Goal: Navigation & Orientation: Find specific page/section

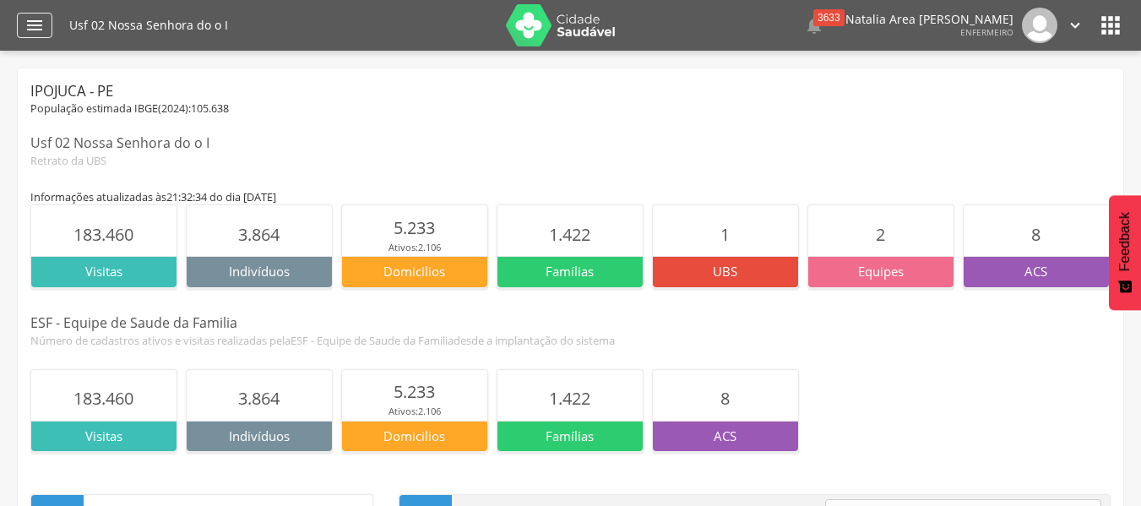
click at [35, 24] on icon "" at bounding box center [34, 25] width 20 height 20
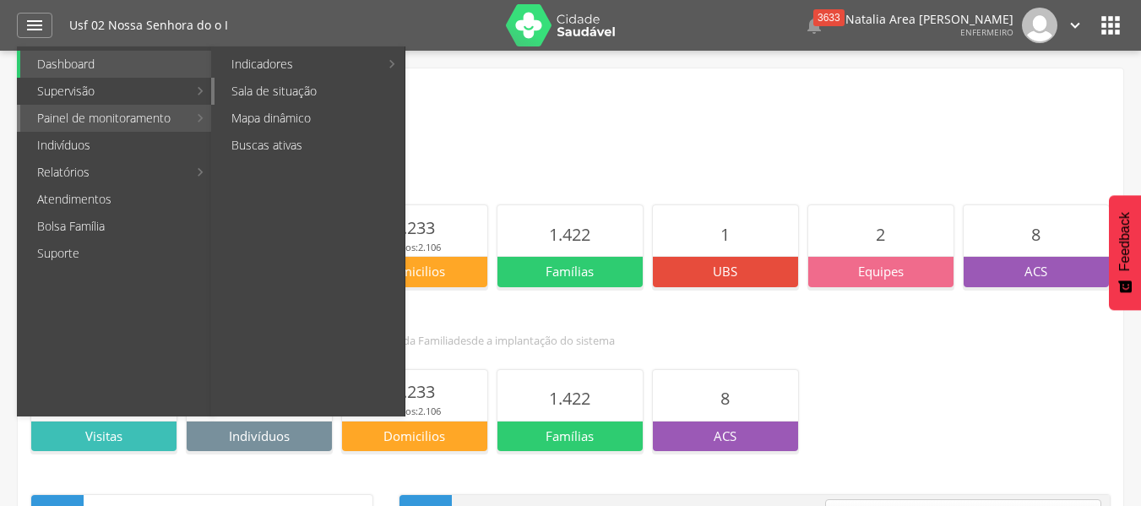
click at [262, 90] on link "Sala de situação" at bounding box center [310, 91] width 190 height 27
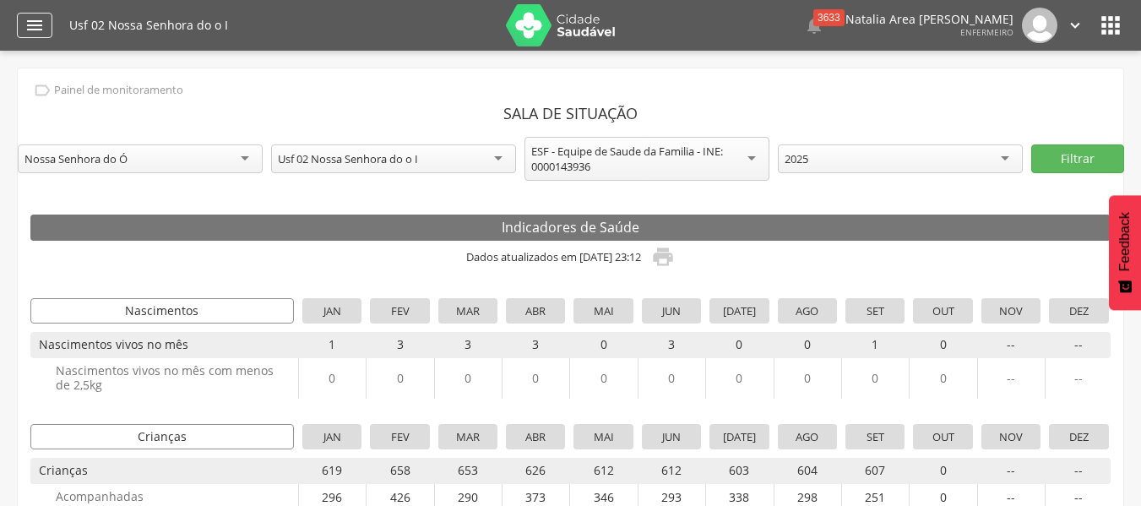
click at [30, 26] on icon "" at bounding box center [34, 25] width 20 height 20
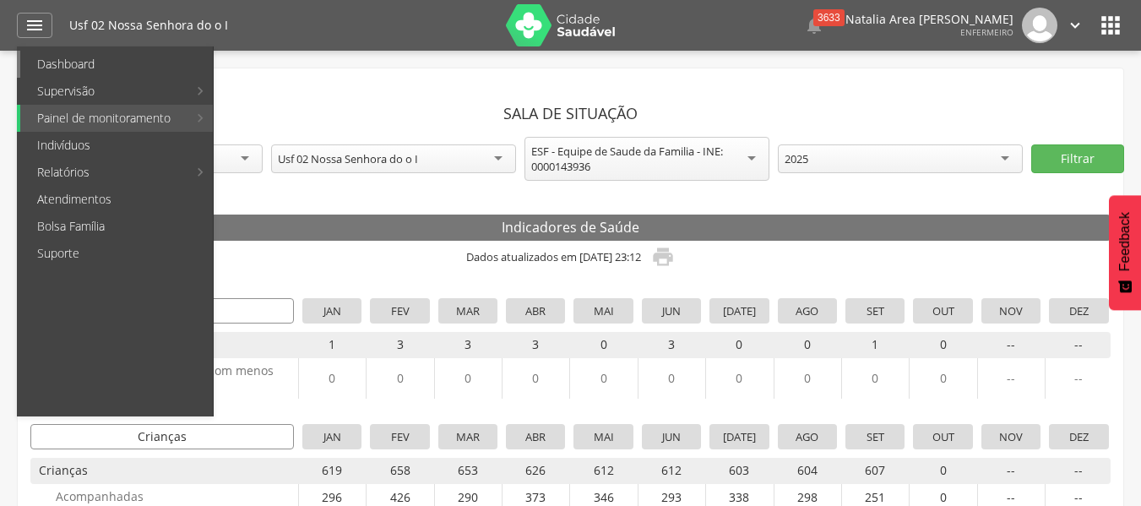
click at [63, 60] on link "Dashboard" at bounding box center [116, 64] width 193 height 27
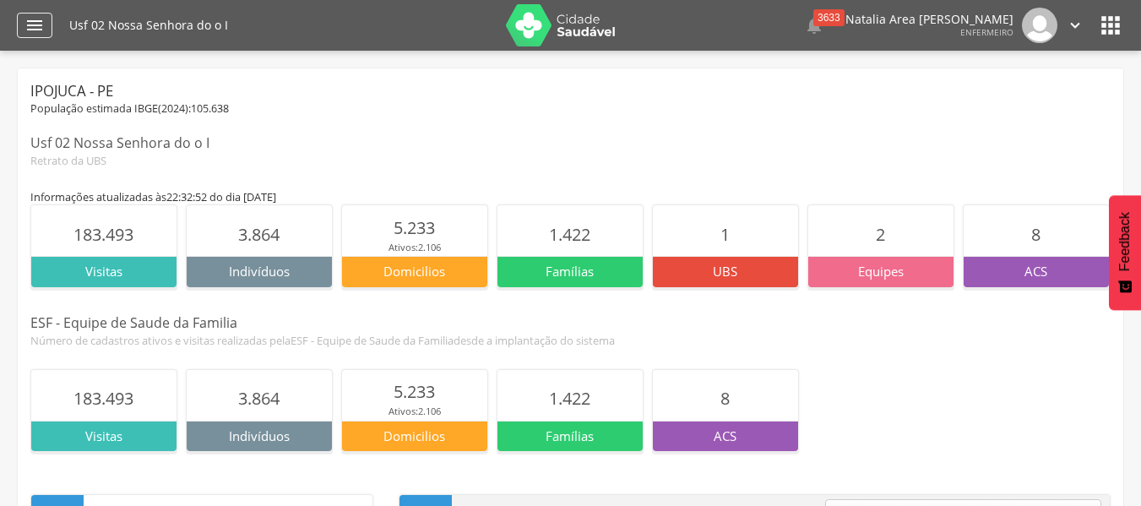
click at [39, 14] on div "" at bounding box center [34, 25] width 35 height 25
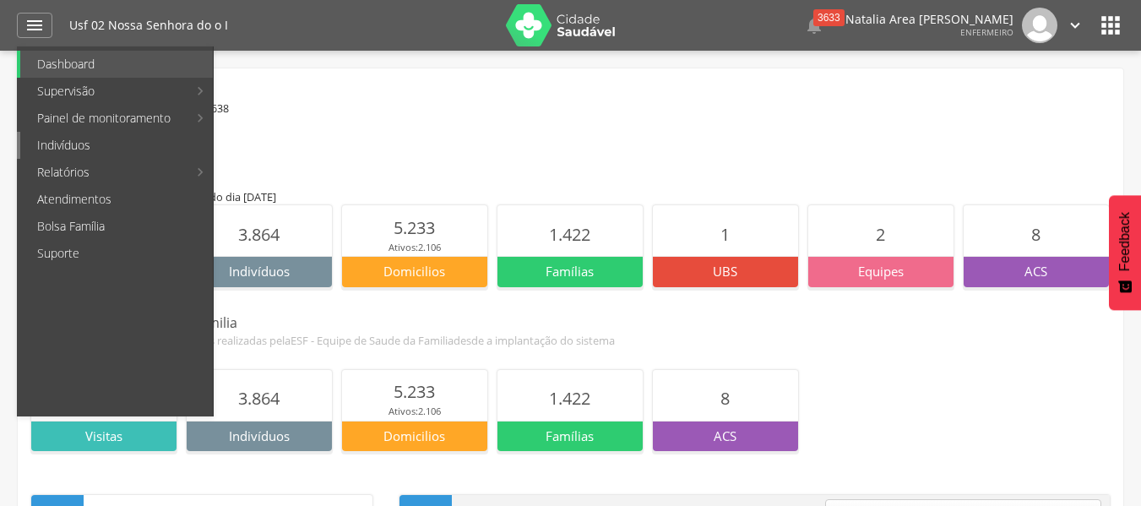
click at [109, 150] on link "Indivíduos" at bounding box center [116, 145] width 193 height 27
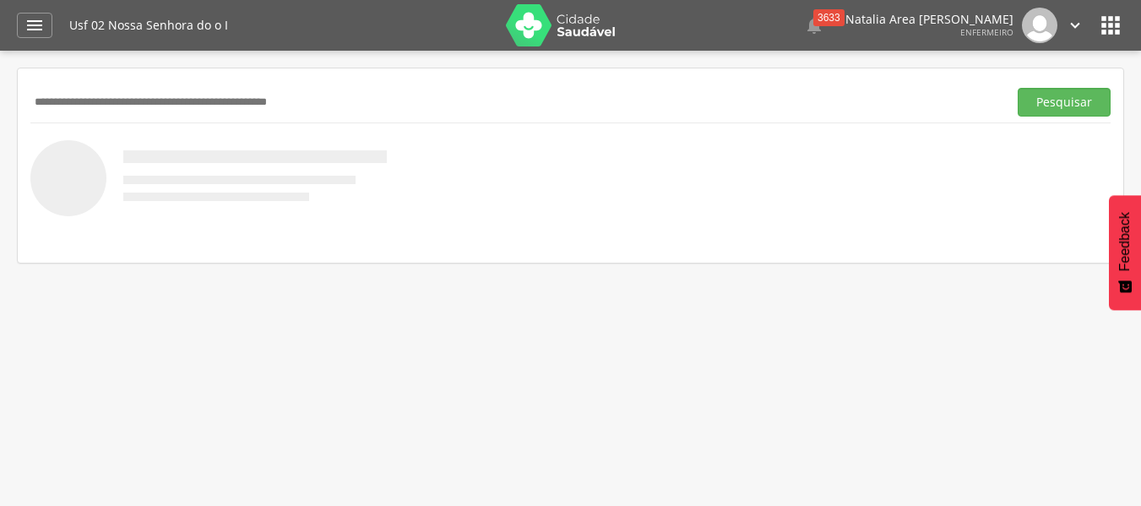
click at [1074, 24] on icon "" at bounding box center [1075, 25] width 19 height 19
click at [1113, 21] on icon "" at bounding box center [1110, 25] width 27 height 27
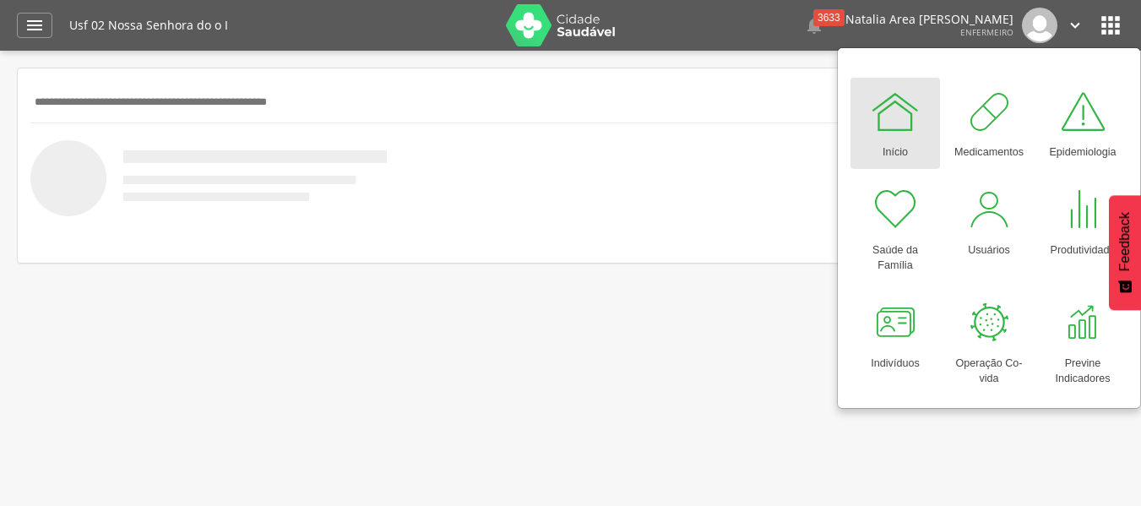
scroll to position [51, 0]
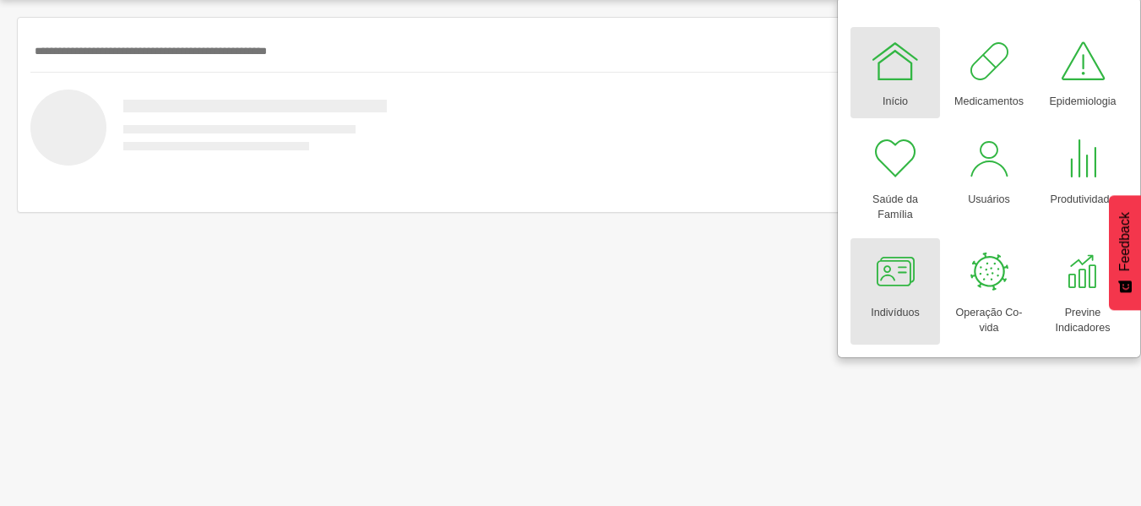
click at [894, 270] on div at bounding box center [895, 272] width 51 height 51
